Goal: Information Seeking & Learning: Compare options

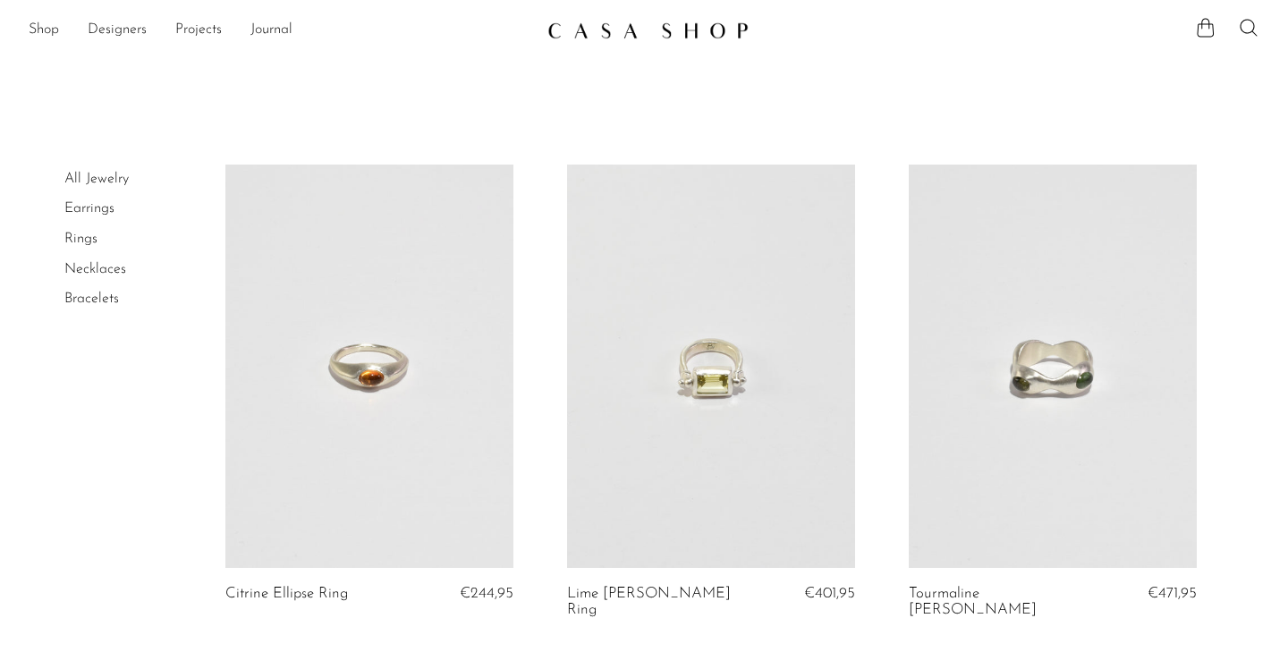
scroll to position [4463, 0]
